Goal: Browse casually

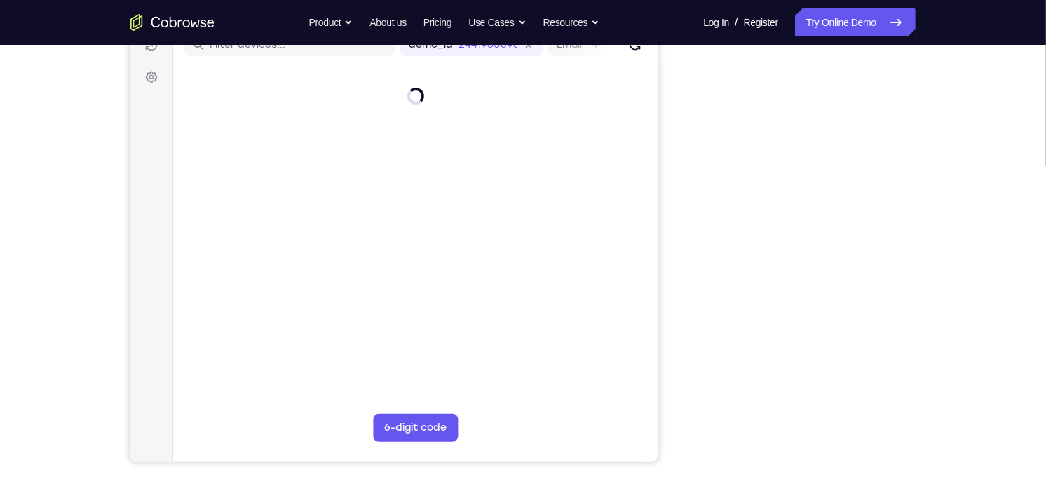
scroll to position [187, 0]
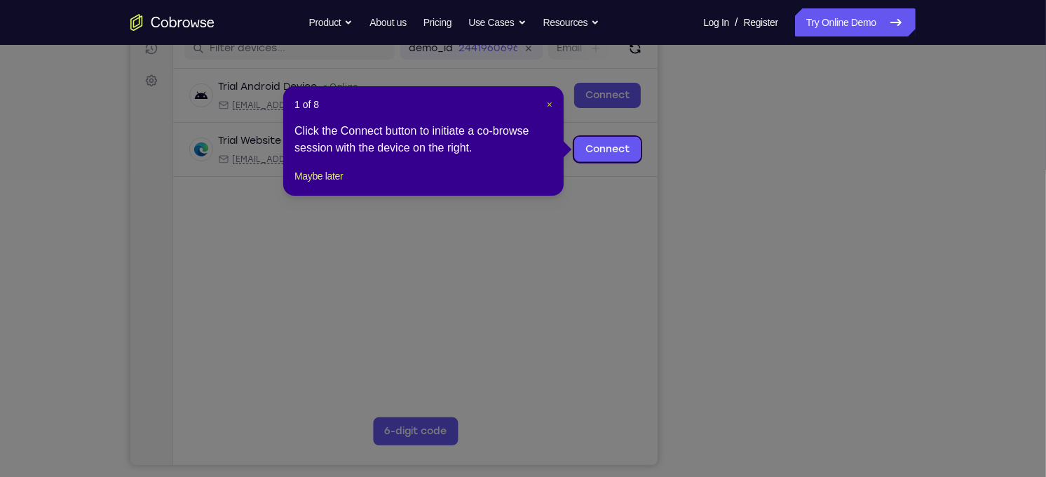
click at [547, 102] on span "×" at bounding box center [550, 104] width 6 height 11
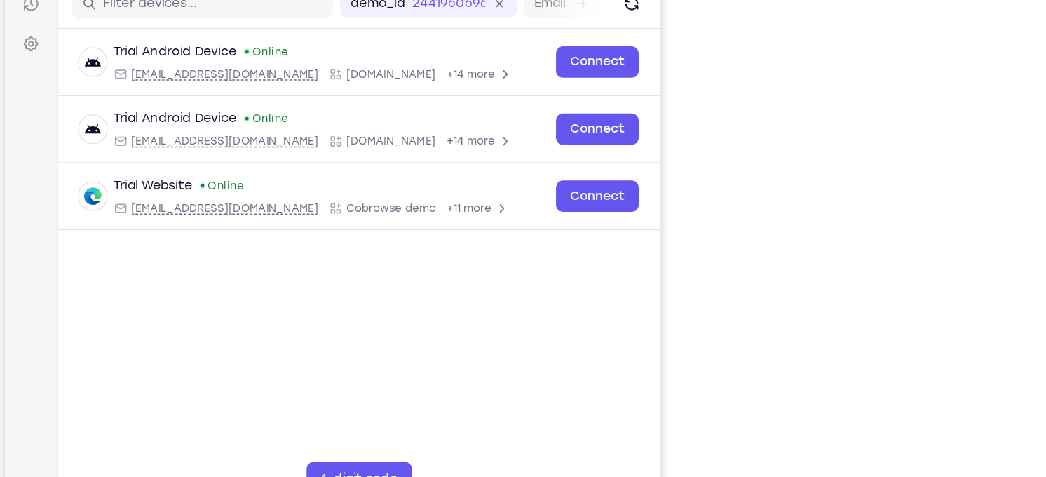
scroll to position [185, 0]
